Goal: Navigation & Orientation: Find specific page/section

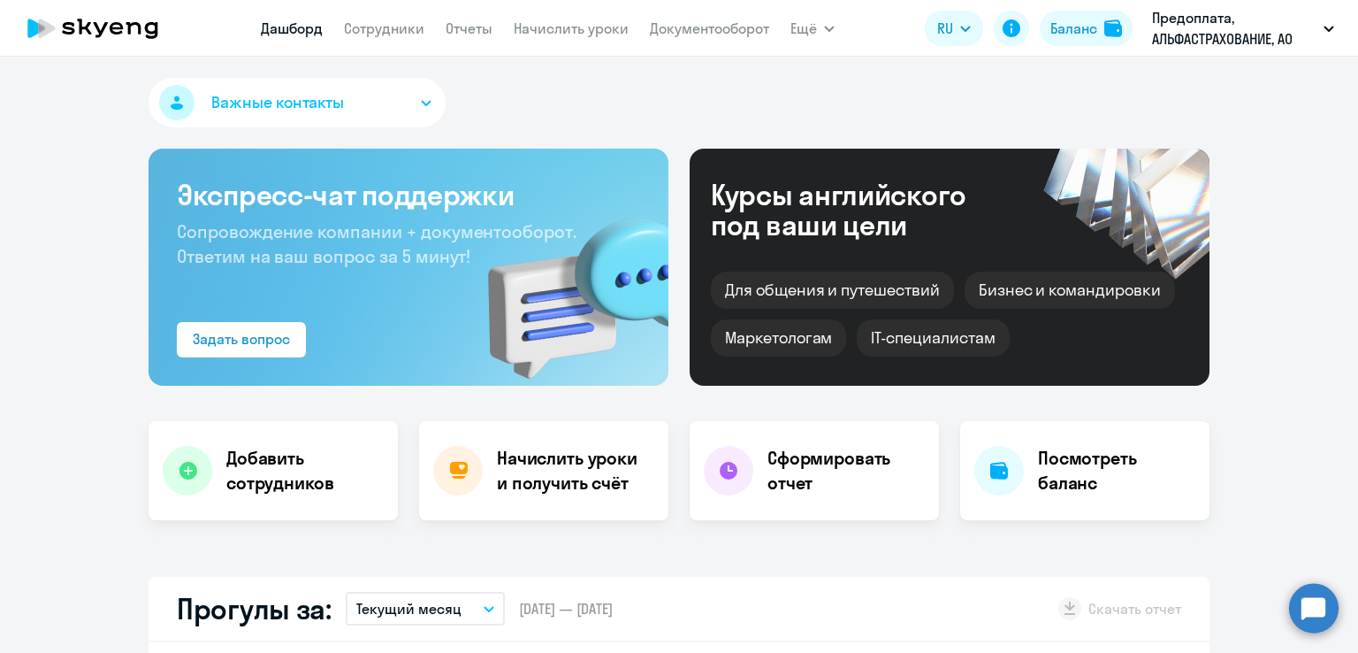
select select "30"
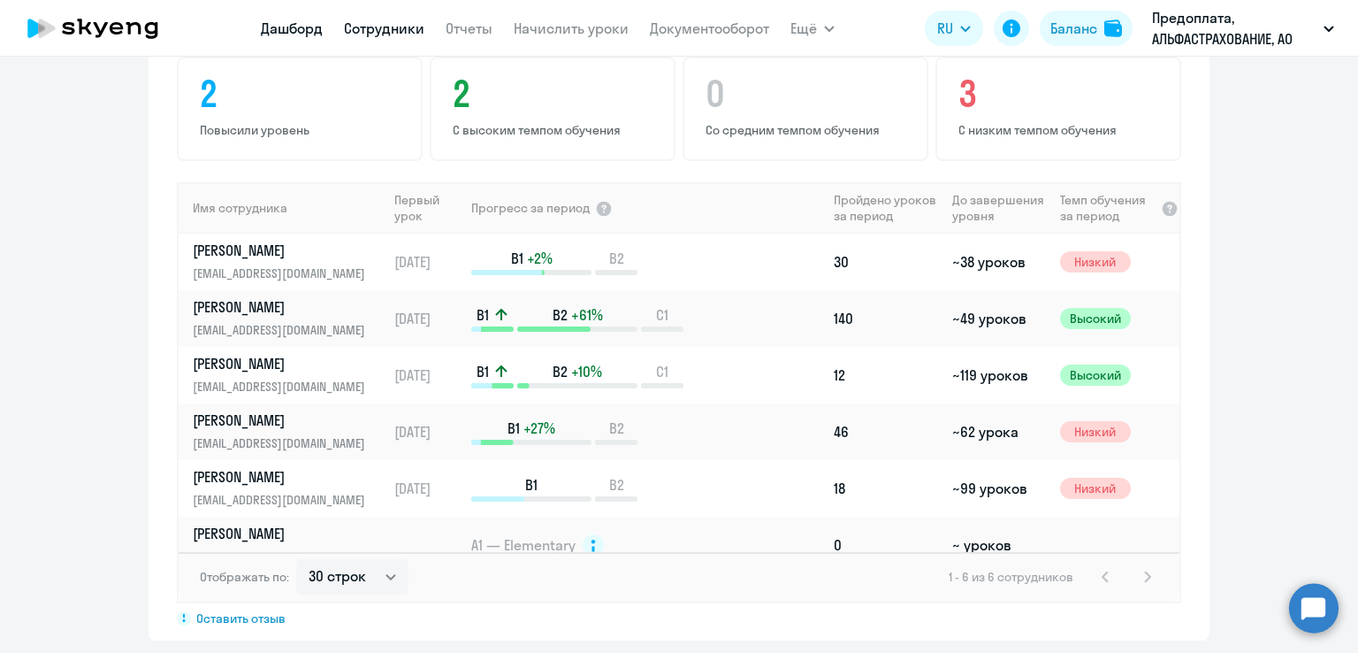
click at [379, 32] on link "Сотрудники" at bounding box center [384, 28] width 80 height 18
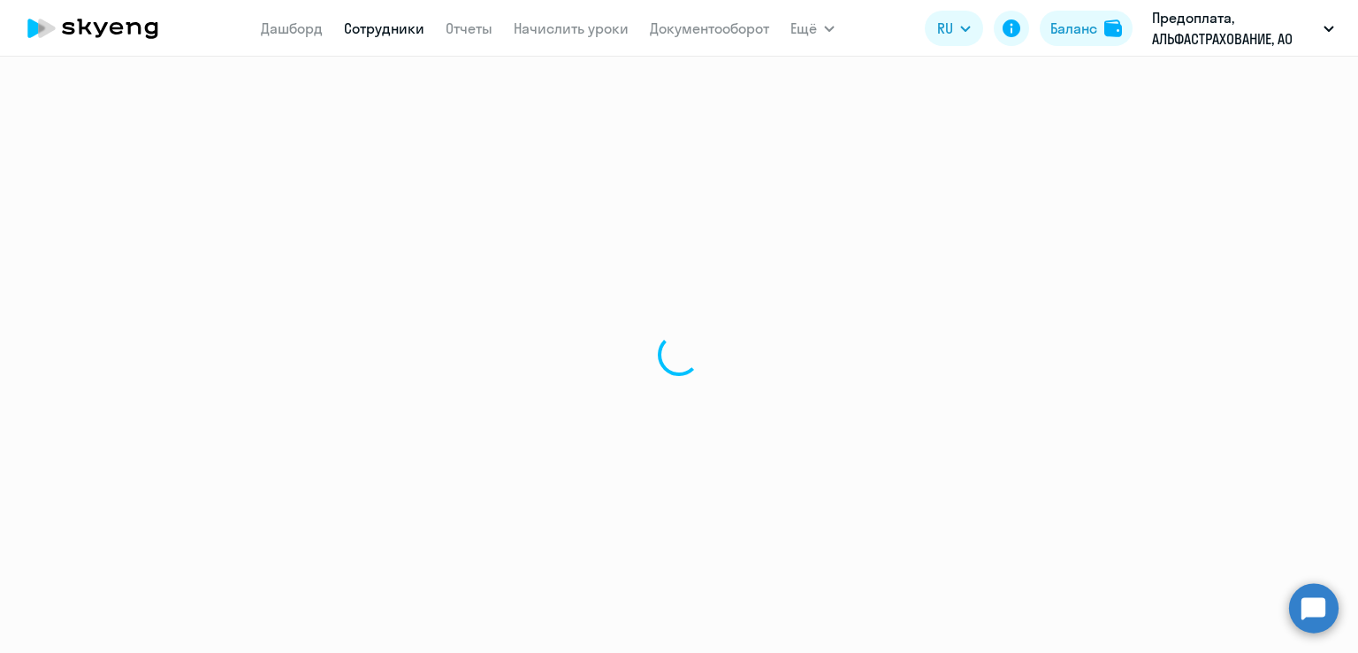
select select "30"
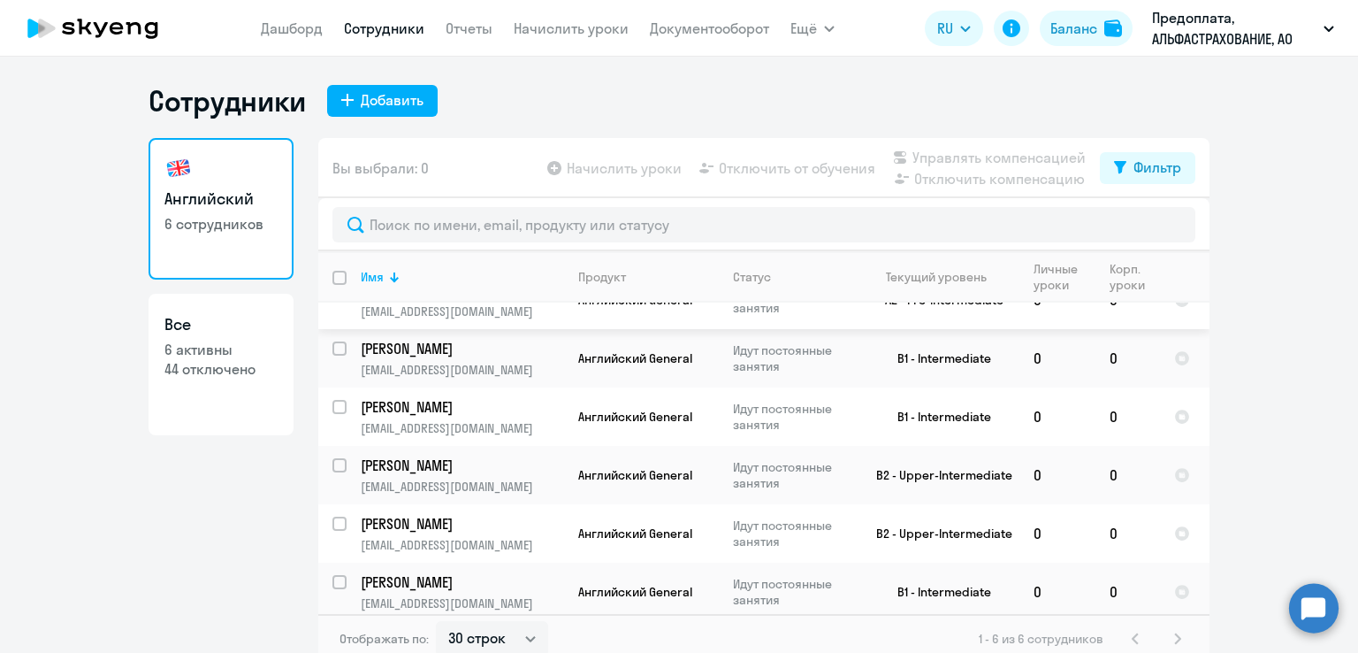
scroll to position [42, 0]
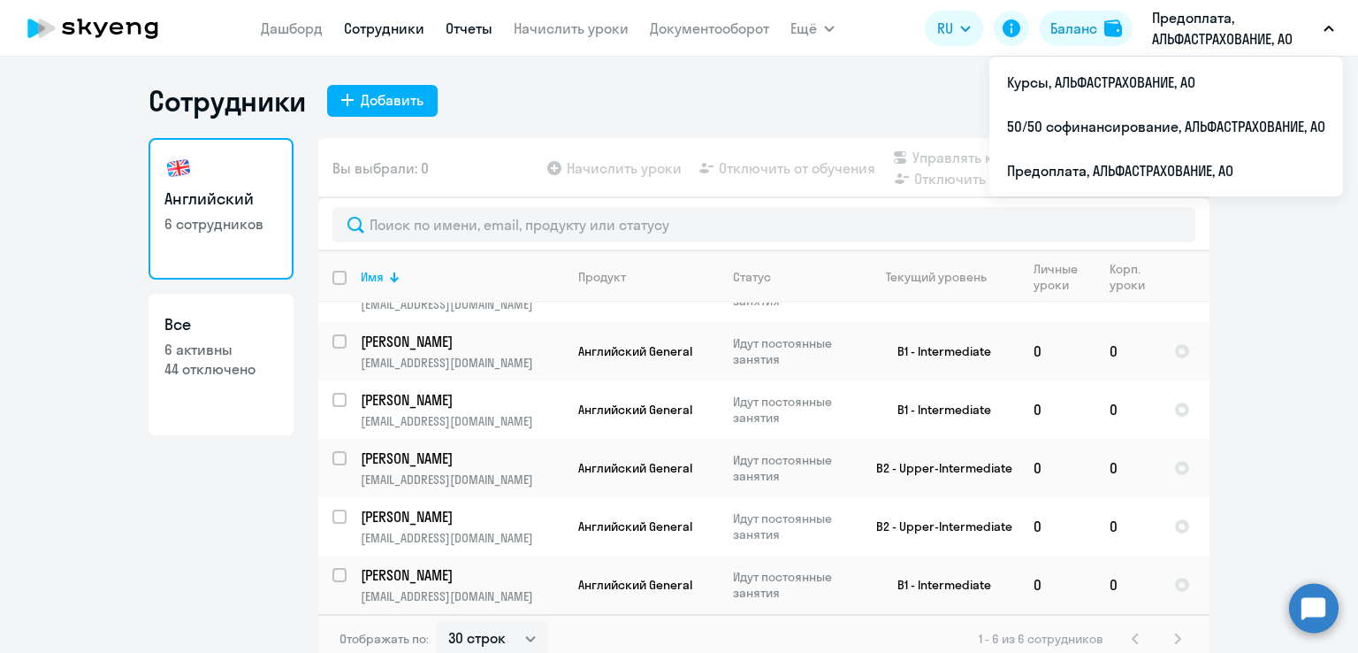
click at [472, 36] on link "Отчеты" at bounding box center [469, 28] width 47 height 18
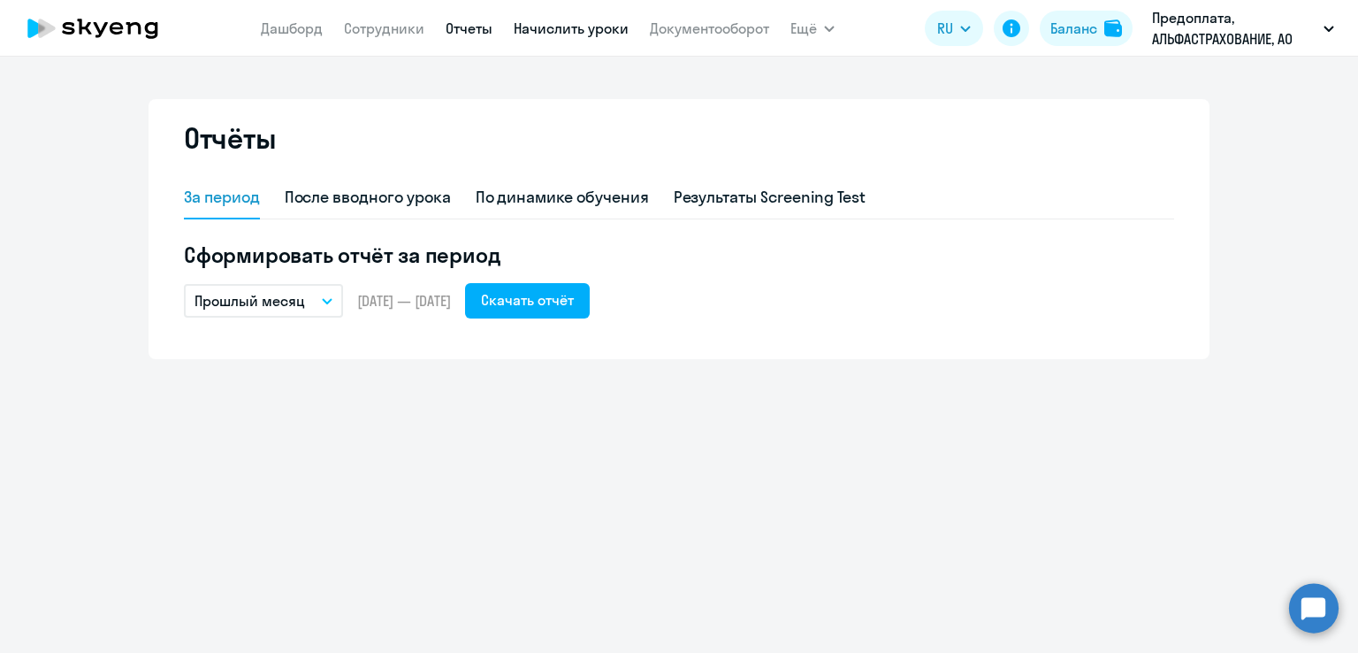
click at [559, 27] on link "Начислить уроки" at bounding box center [571, 28] width 115 height 18
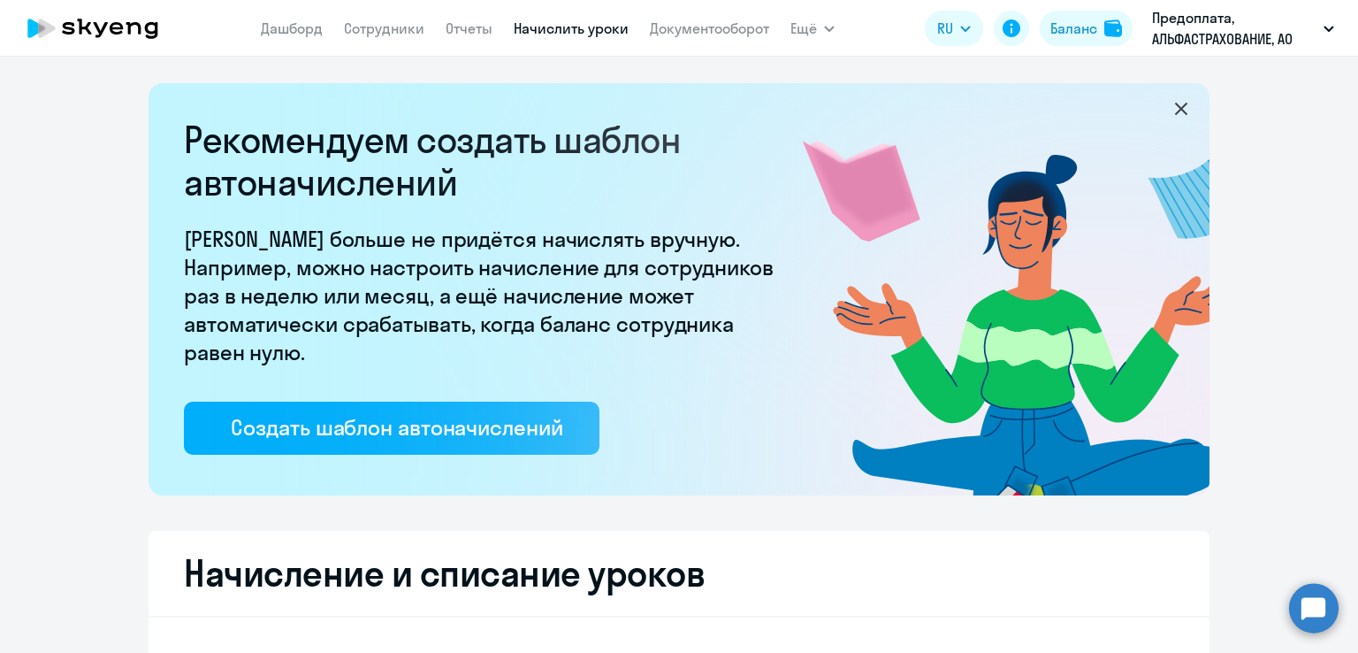
select select "10"
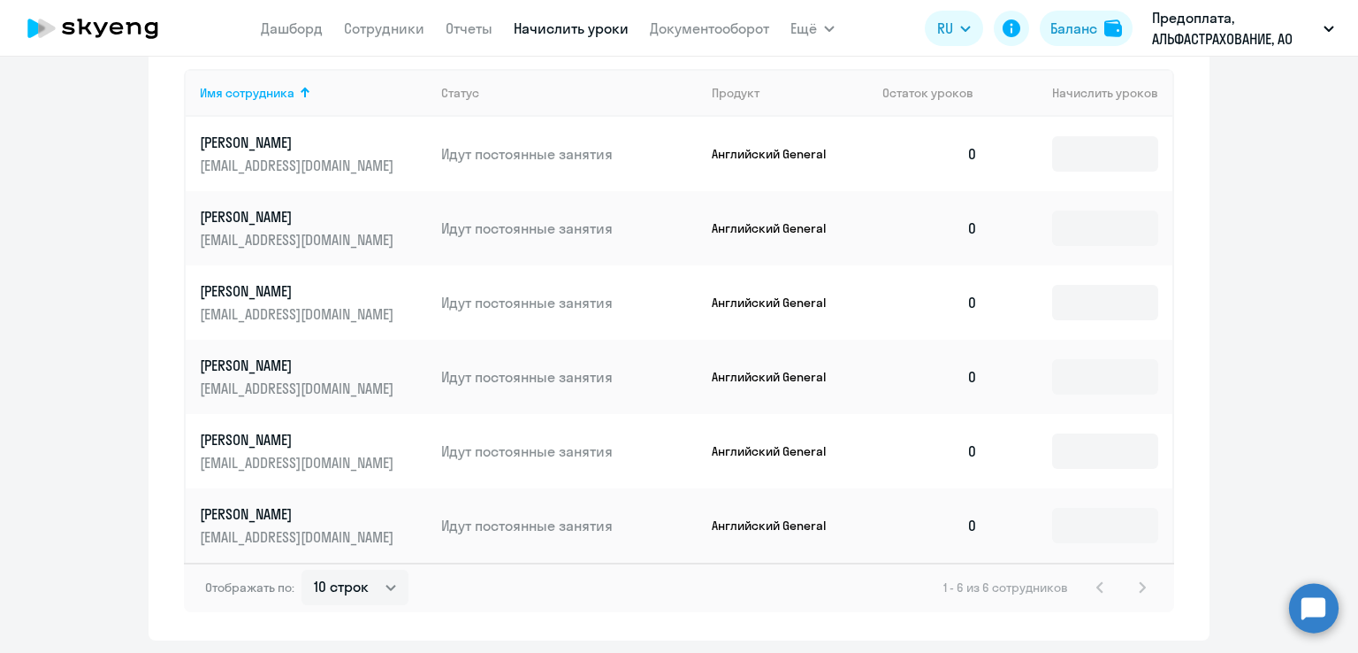
scroll to position [845, 0]
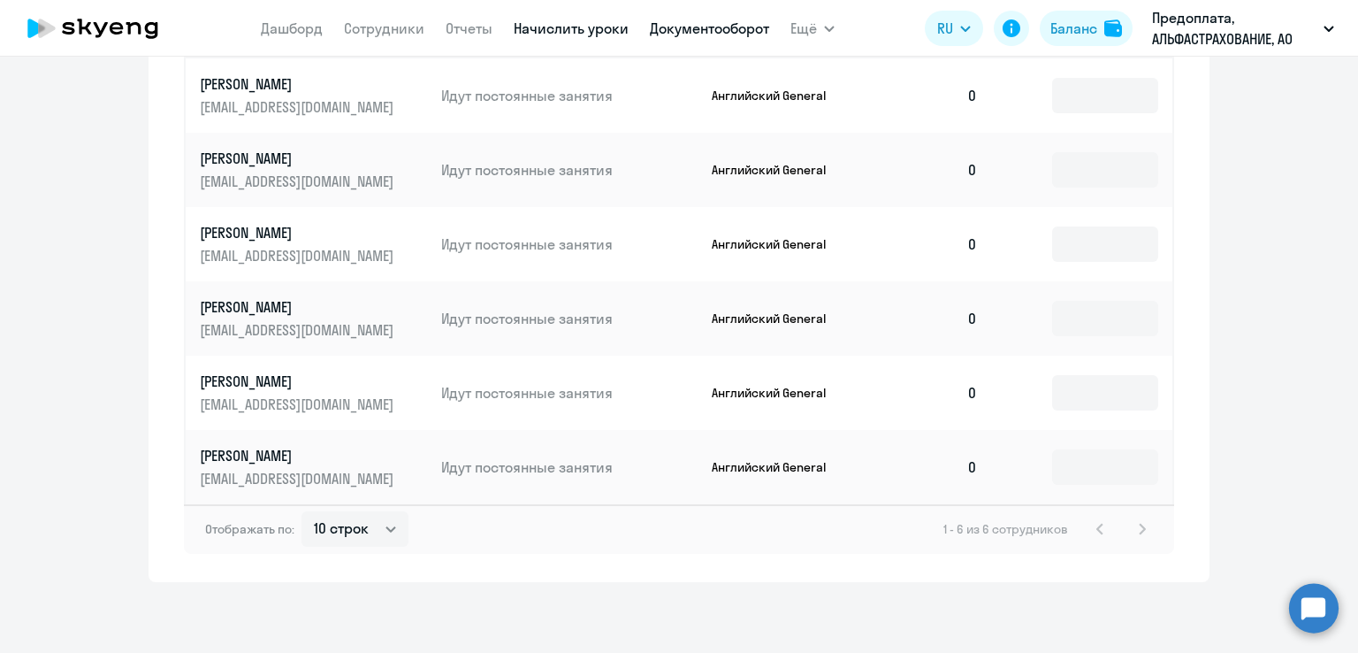
click at [746, 28] on link "Документооборот" at bounding box center [709, 28] width 119 height 18
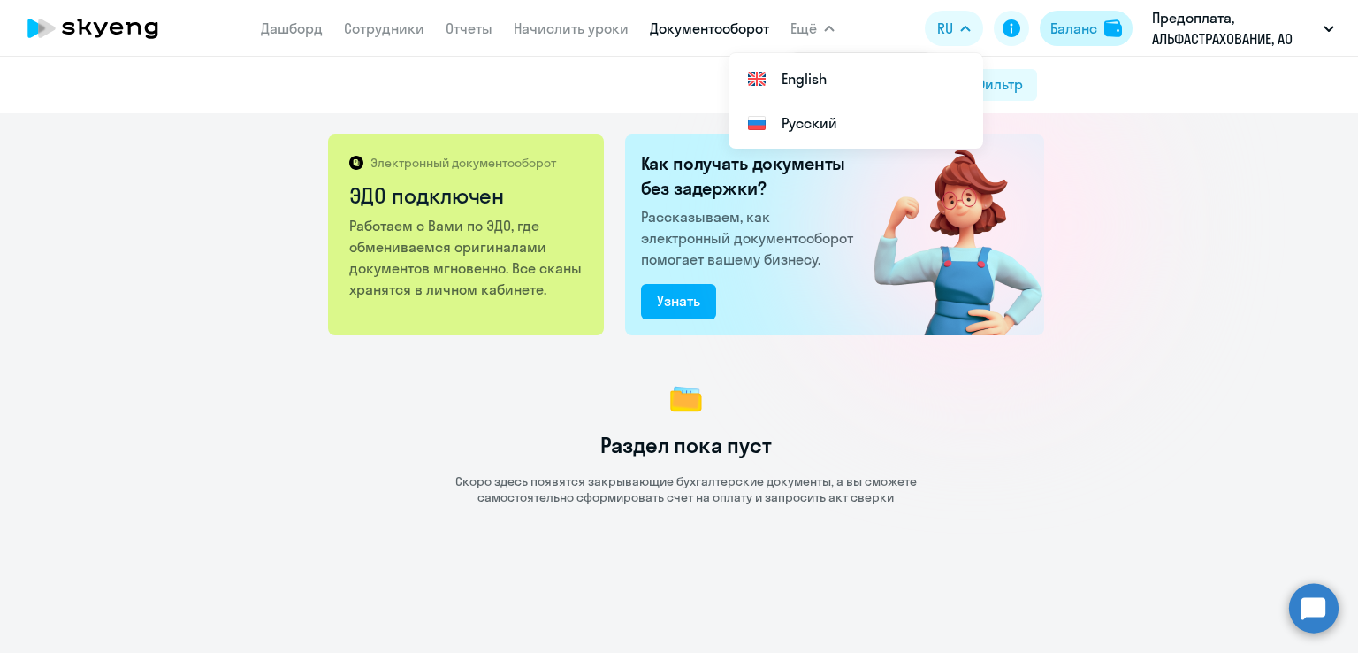
click at [1071, 26] on div "Баланс" at bounding box center [1074, 28] width 47 height 21
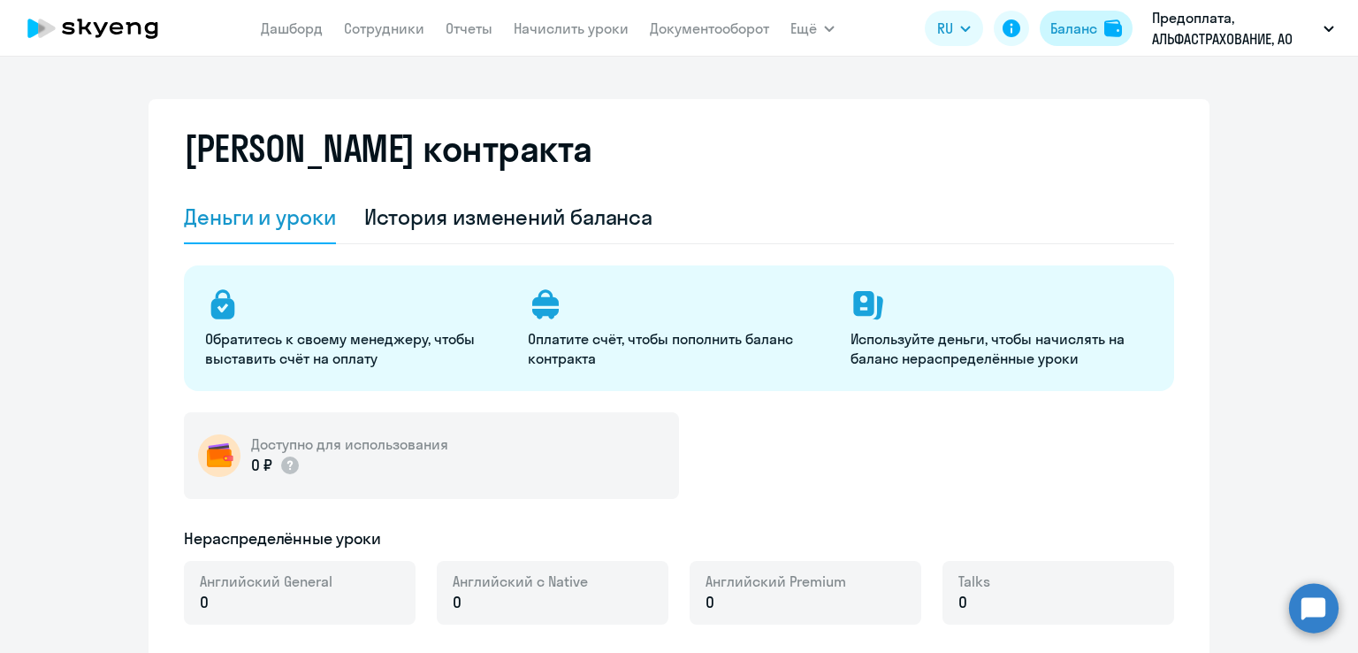
select select "english_adult_not_native_speaker"
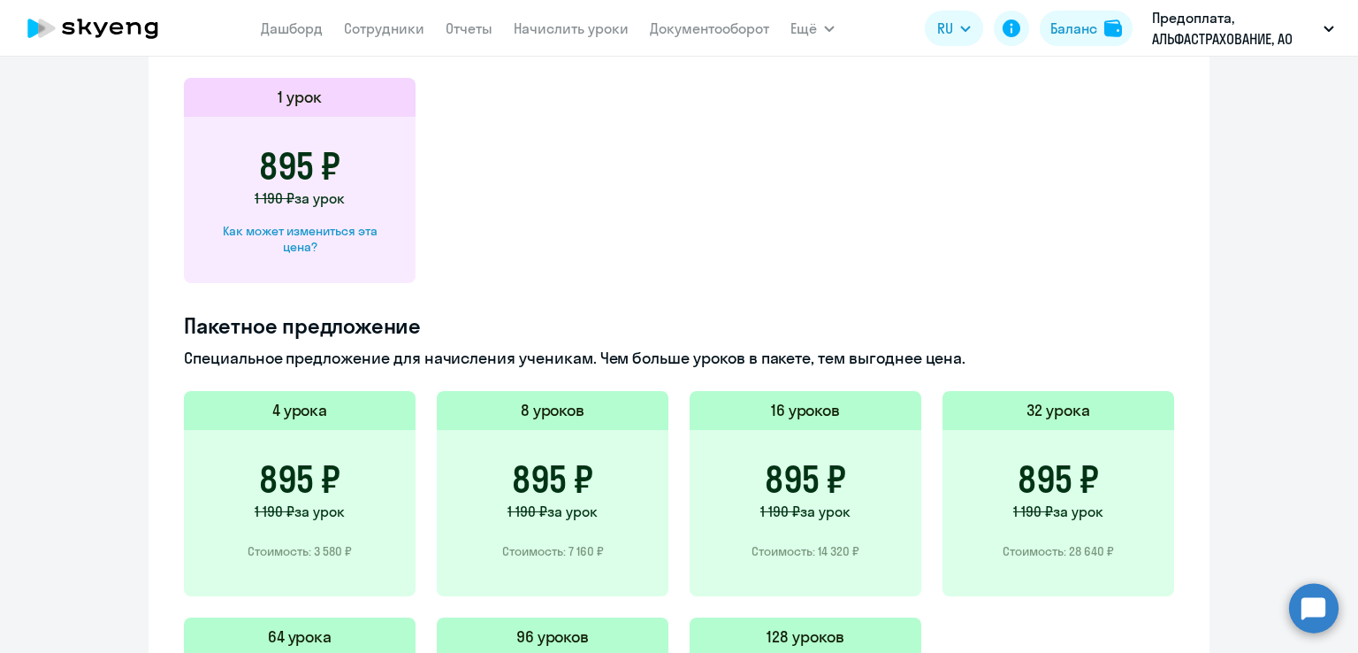
scroll to position [1238, 0]
